Goal: Information Seeking & Learning: Understand process/instructions

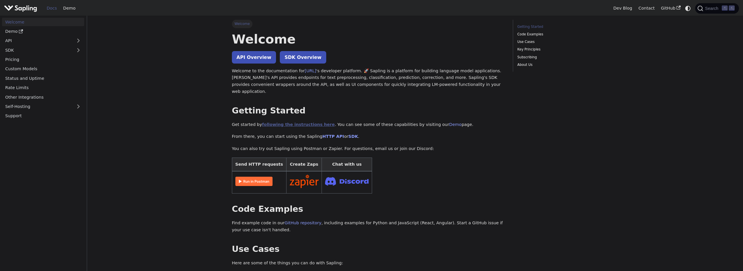
click at [294, 122] on link "following the instructions here" at bounding box center [298, 124] width 73 height 5
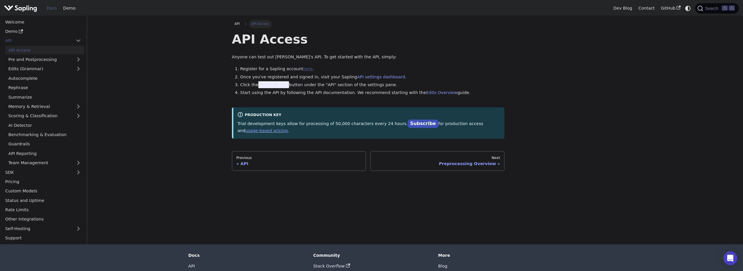
click at [305, 70] on link "here" at bounding box center [307, 69] width 9 height 5
drag, startPoint x: 259, startPoint y: 85, endPoint x: 295, endPoint y: 86, distance: 36.0
click at [295, 86] on li "Click the Generate Key button under the "API" section of the settings pane." at bounding box center [372, 85] width 265 height 7
click at [365, 77] on link "API settings dashboard" at bounding box center [381, 77] width 48 height 5
click at [22, 127] on link "AI Detector" at bounding box center [44, 125] width 79 height 8
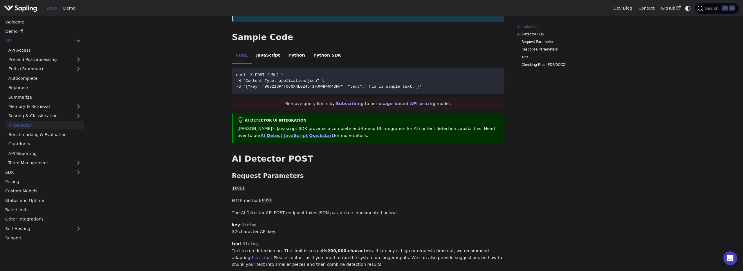
scroll to position [134, 0]
click at [296, 47] on li "Python" at bounding box center [296, 55] width 25 height 16
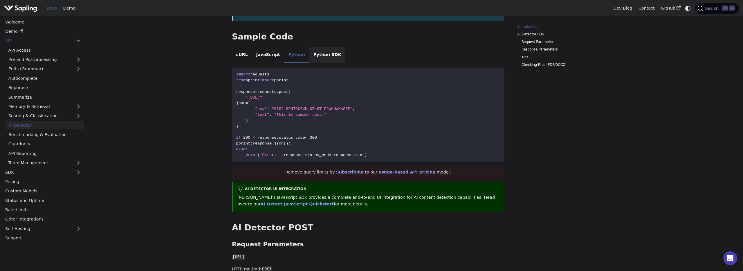
click at [319, 47] on li "Python SDK" at bounding box center [327, 55] width 36 height 16
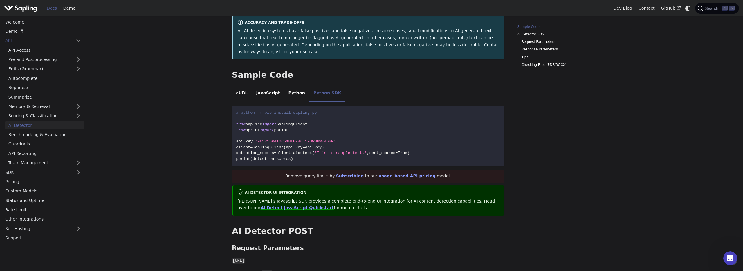
scroll to position [76, 0]
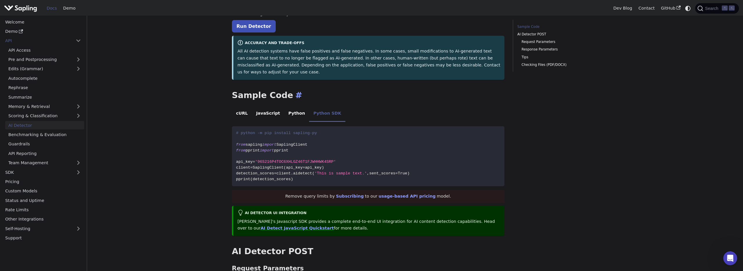
click at [437, 90] on h2 "Sample Code ​" at bounding box center [368, 95] width 273 height 10
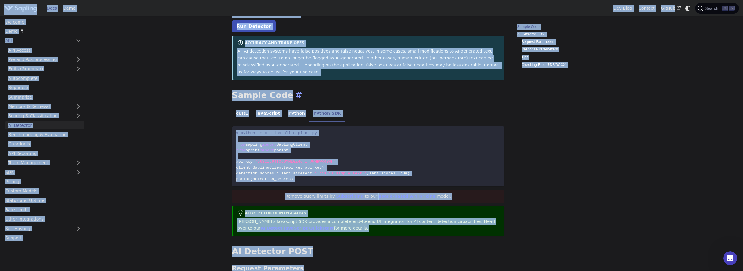
copy body "Lore ip dolo sitamet Cons Adip Eli Sedd Eiusmod TemPor Incidi ⌘ U Laboree Dolo …"
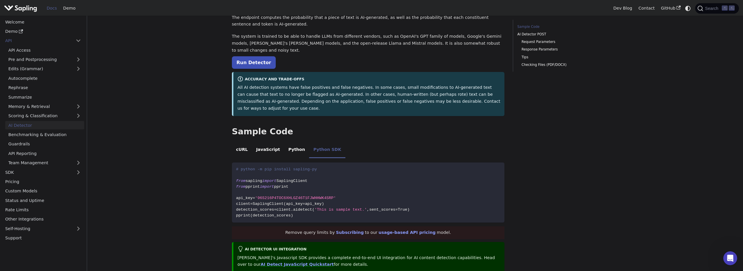
scroll to position [0, 0]
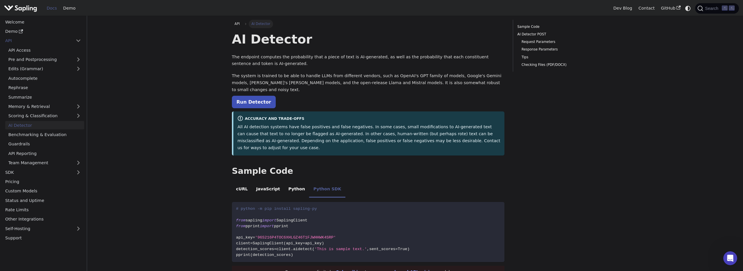
click at [27, 9] on img "Main" at bounding box center [20, 8] width 33 height 8
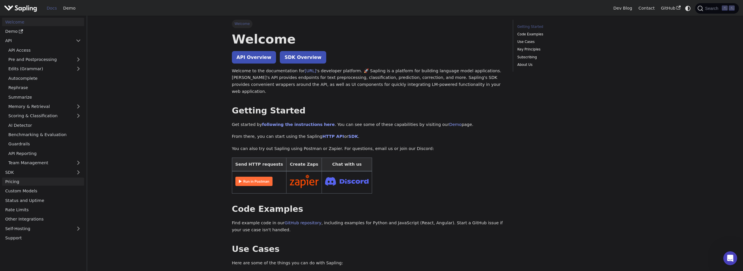
click at [13, 181] on link "Pricing" at bounding box center [43, 182] width 82 height 8
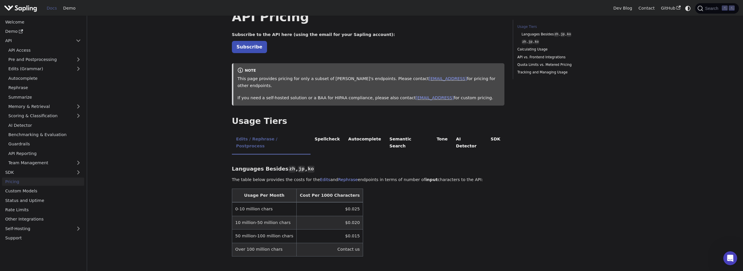
scroll to position [21, 0]
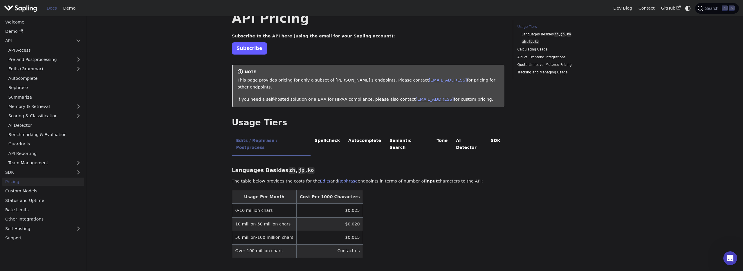
click at [248, 48] on link "Subscribe" at bounding box center [249, 48] width 35 height 12
